Goal: Navigation & Orientation: Find specific page/section

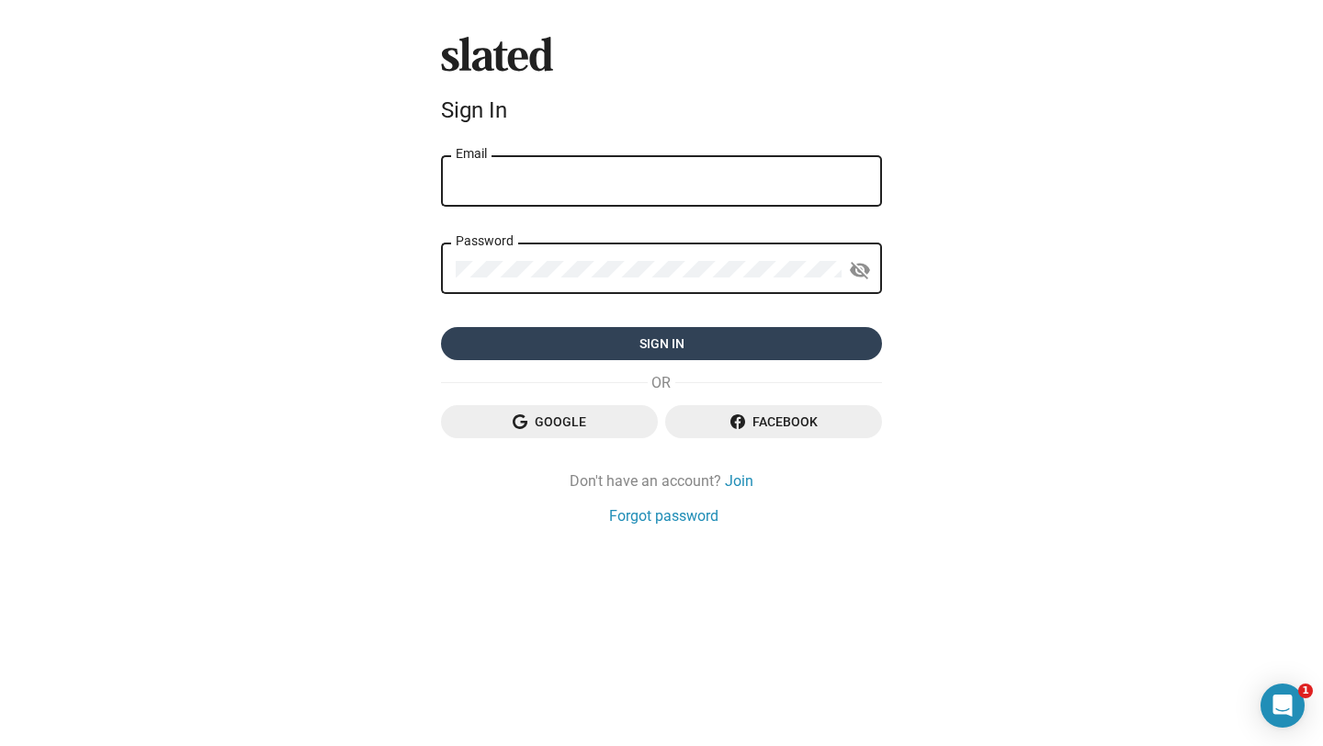
type input "dilvnskli@gmail.com"
click at [684, 346] on span "Sign in" at bounding box center [662, 343] width 412 height 33
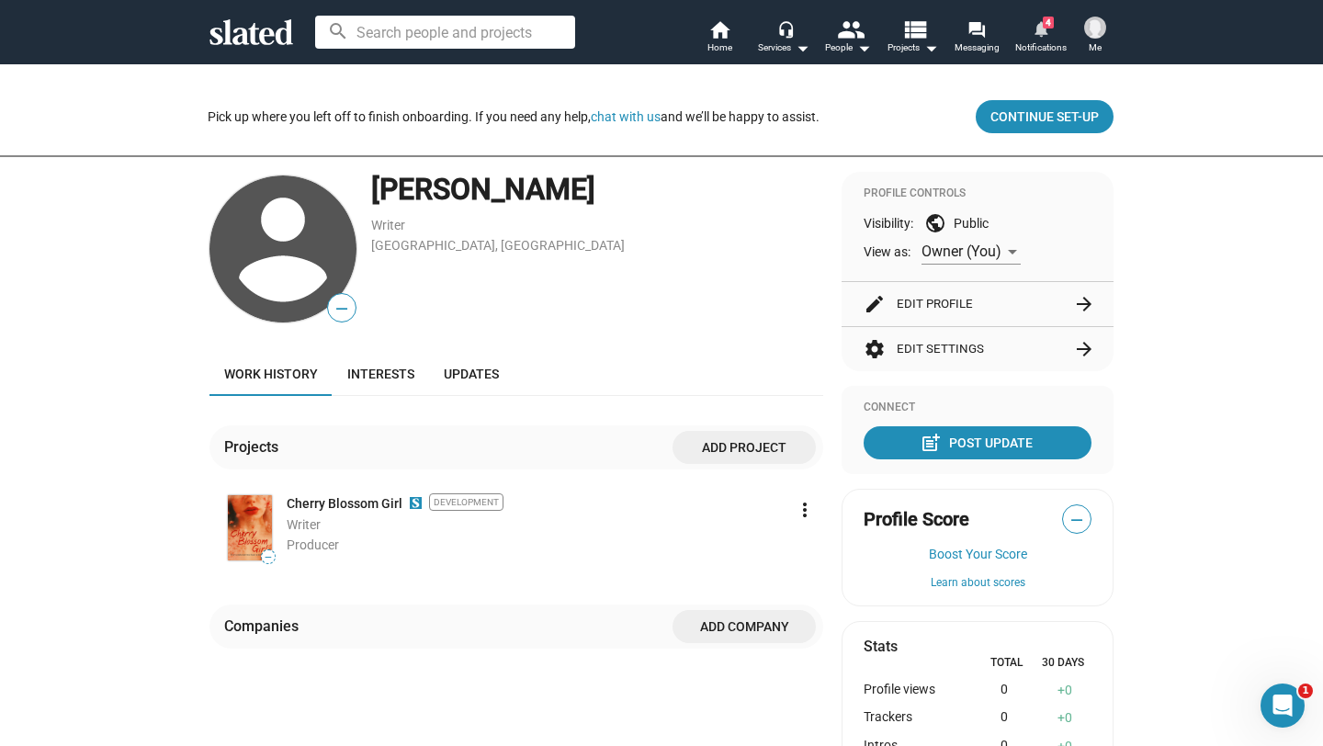
click at [1042, 27] on mat-icon "notifications" at bounding box center [1040, 27] width 17 height 17
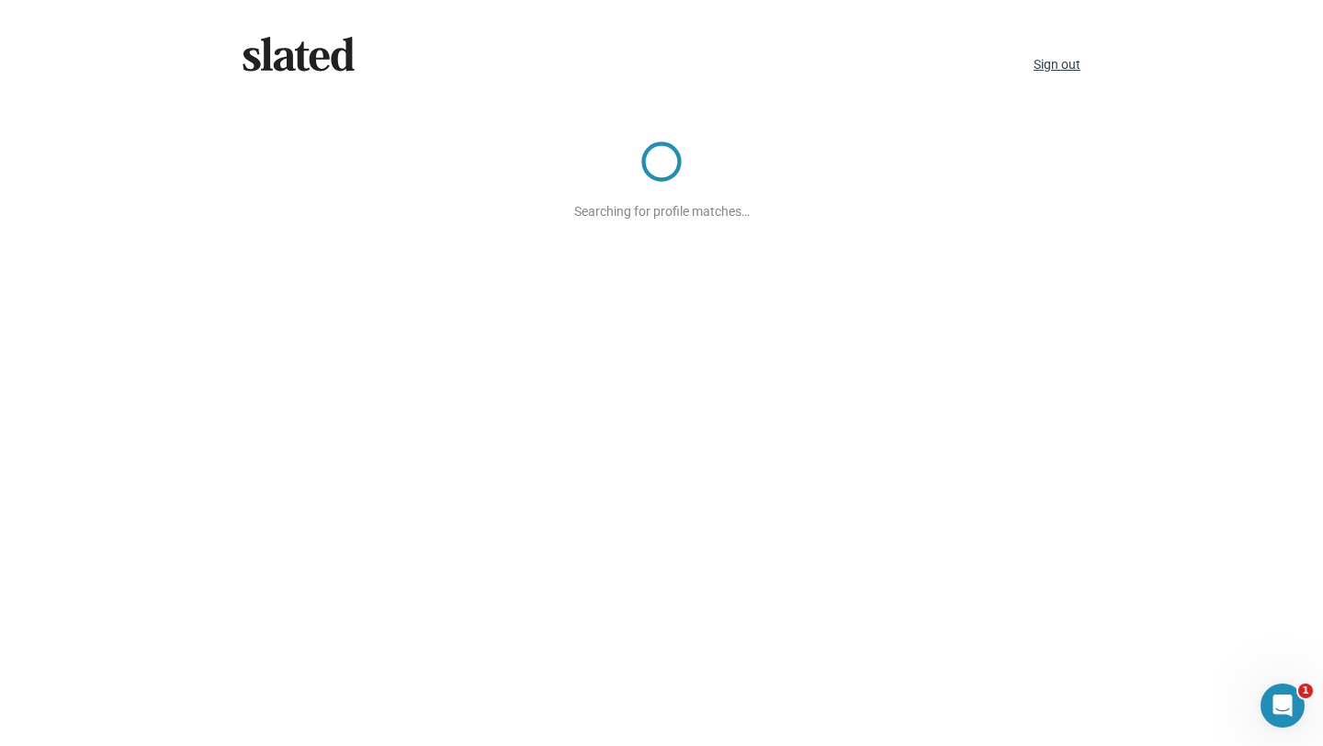
click at [1069, 62] on link "Sign out" at bounding box center [1057, 64] width 47 height 15
